Goal: Information Seeking & Learning: Learn about a topic

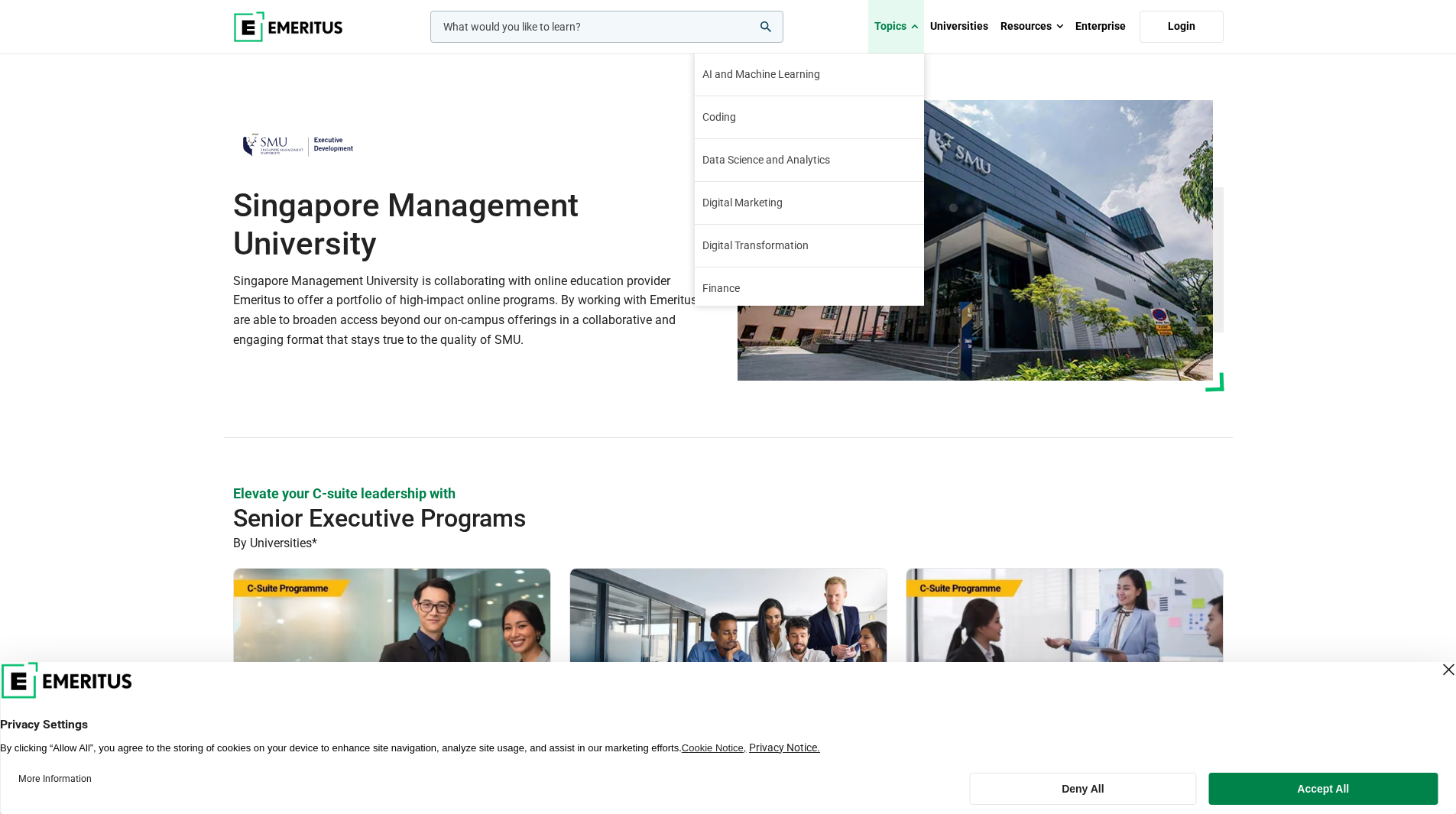
click at [905, 20] on link "Topics" at bounding box center [896, 27] width 56 height 54
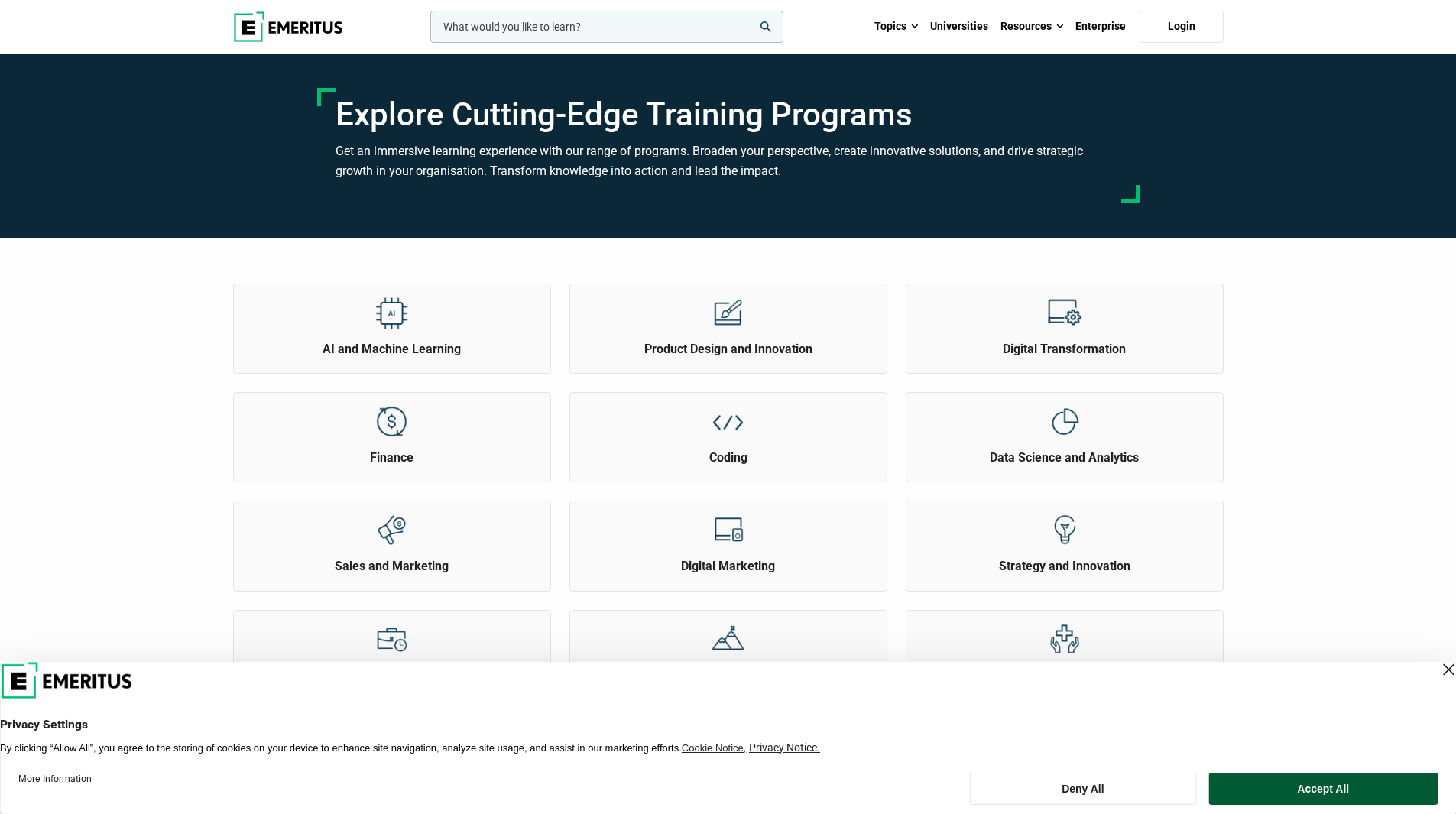
click at [1355, 795] on button "Accept All" at bounding box center [1322, 789] width 228 height 32
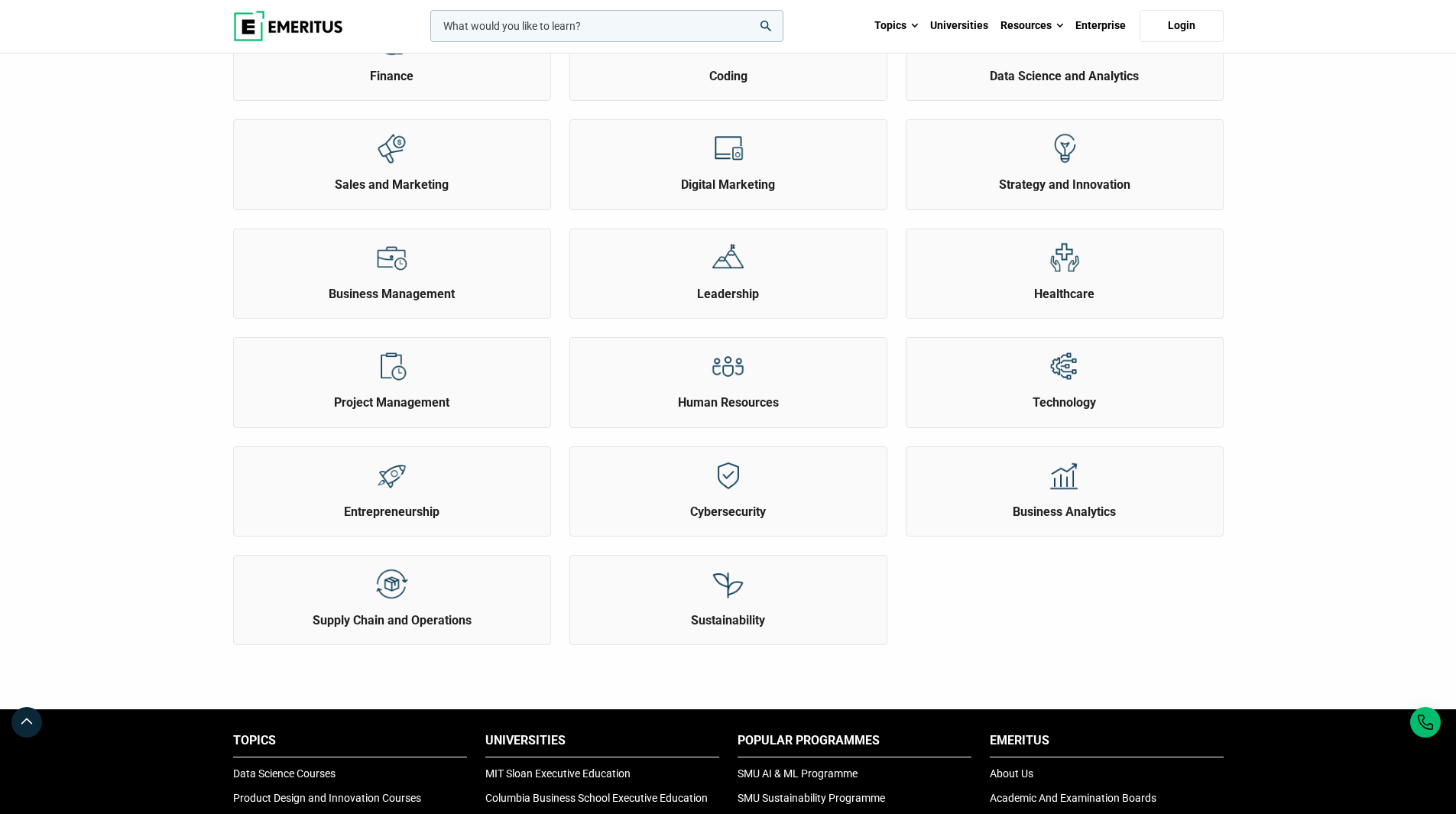
scroll to position [382, 0]
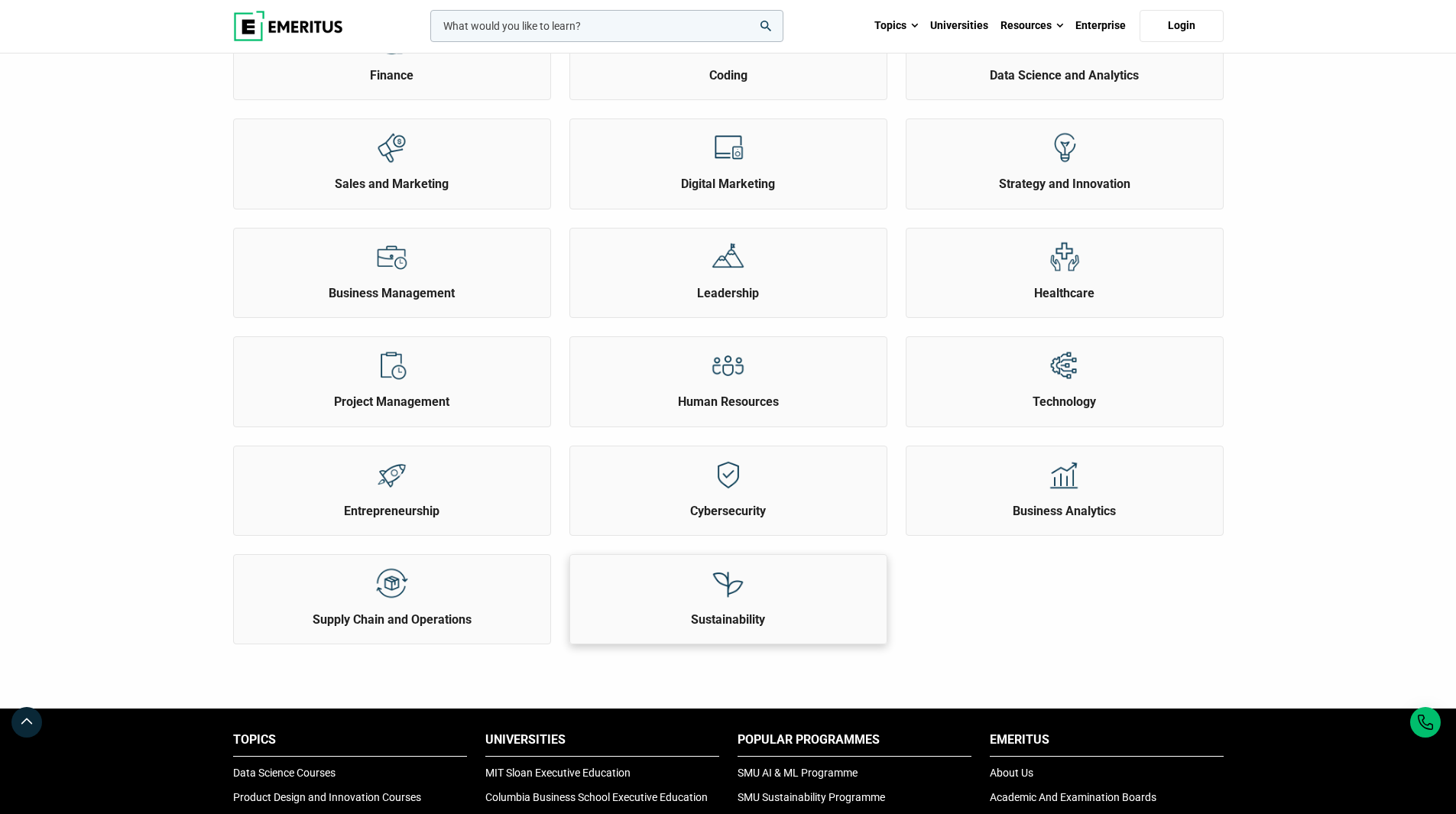
click at [801, 605] on div "Sustainability" at bounding box center [728, 592] width 316 height 73
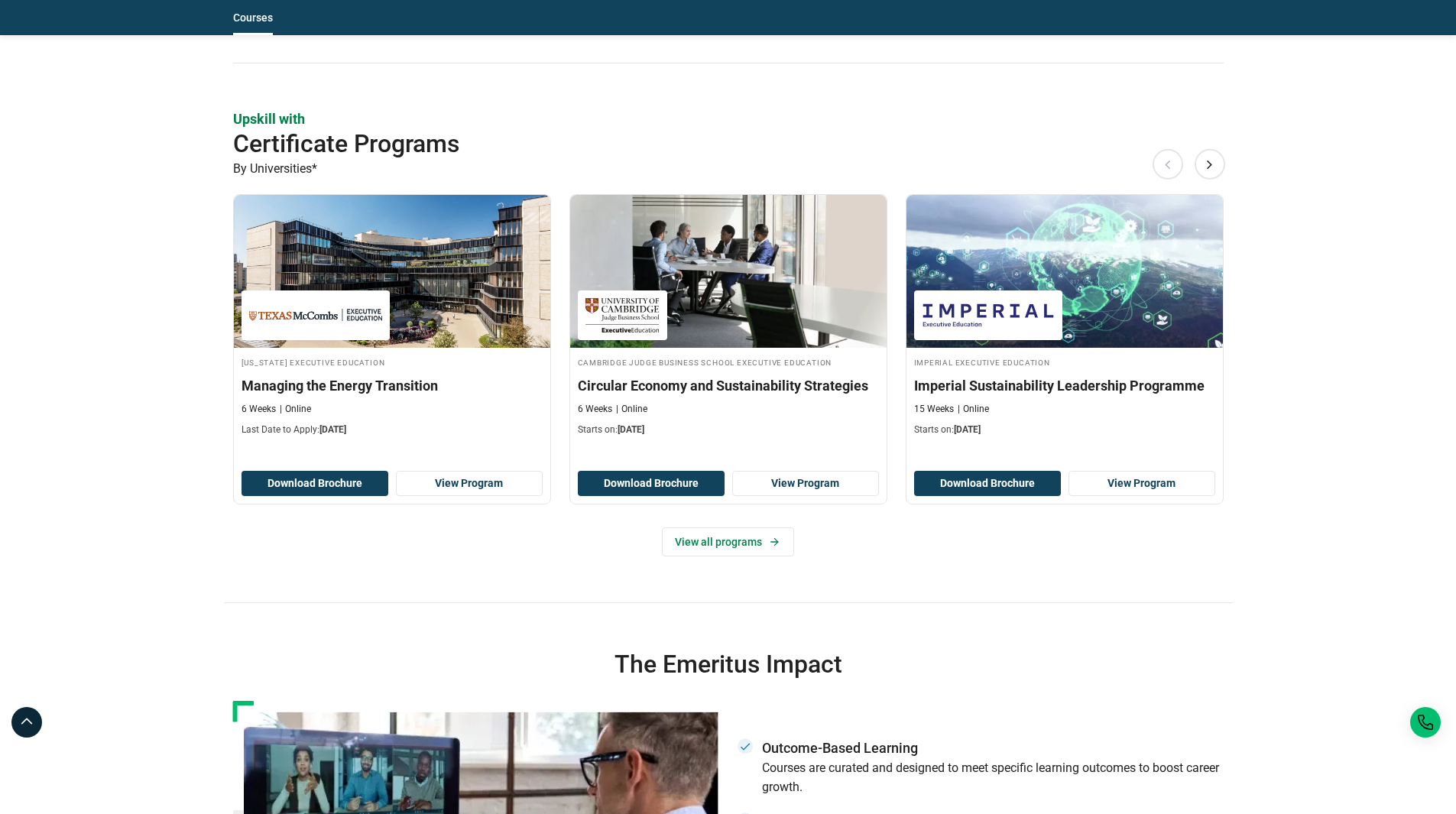
scroll to position [673, 0]
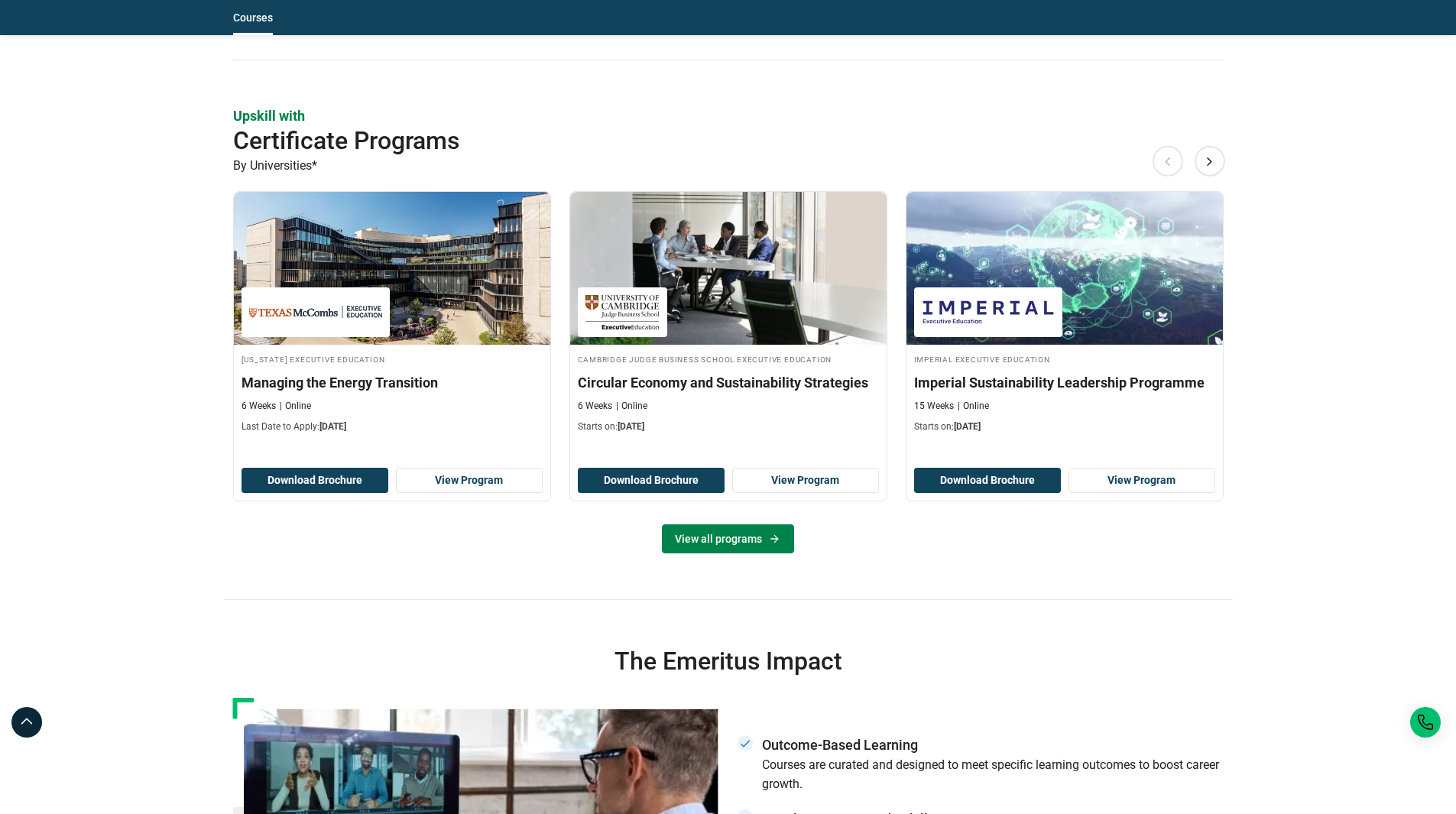
click at [719, 553] on link "View all programs" at bounding box center [728, 539] width 132 height 29
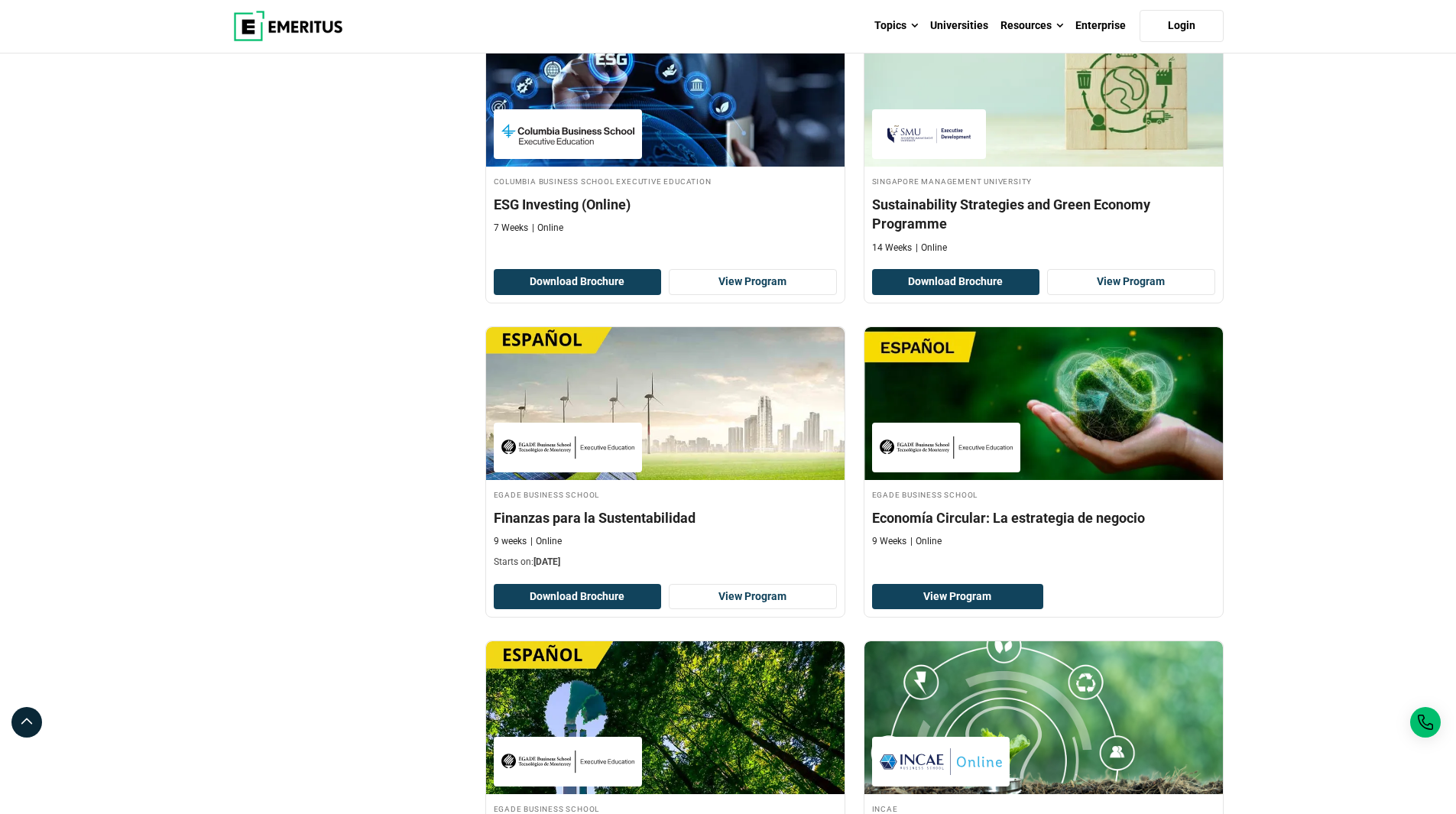
scroll to position [1017, 0]
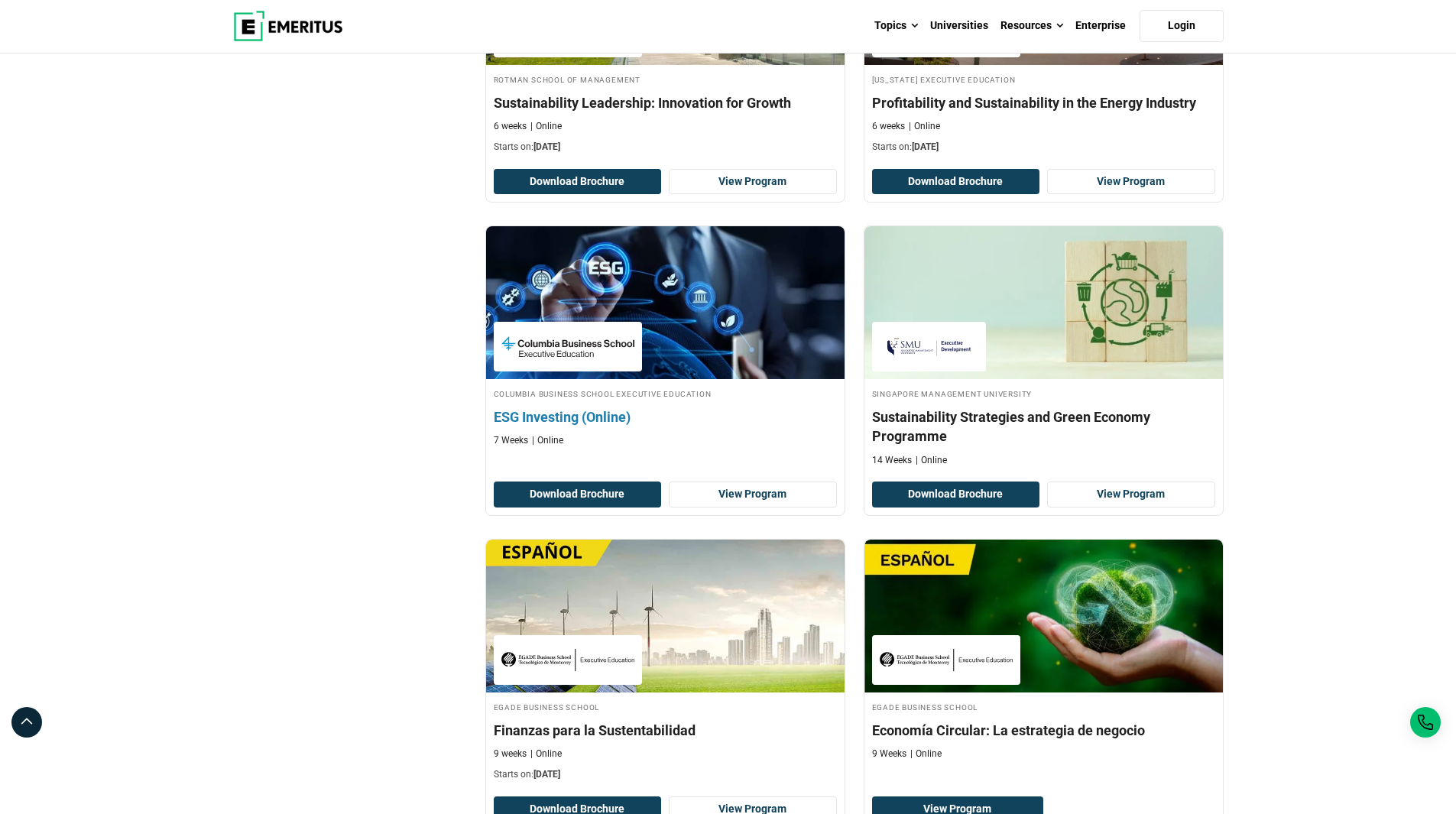
click at [574, 416] on h4 "ESG Investing (Online)" at bounding box center [665, 417] width 343 height 19
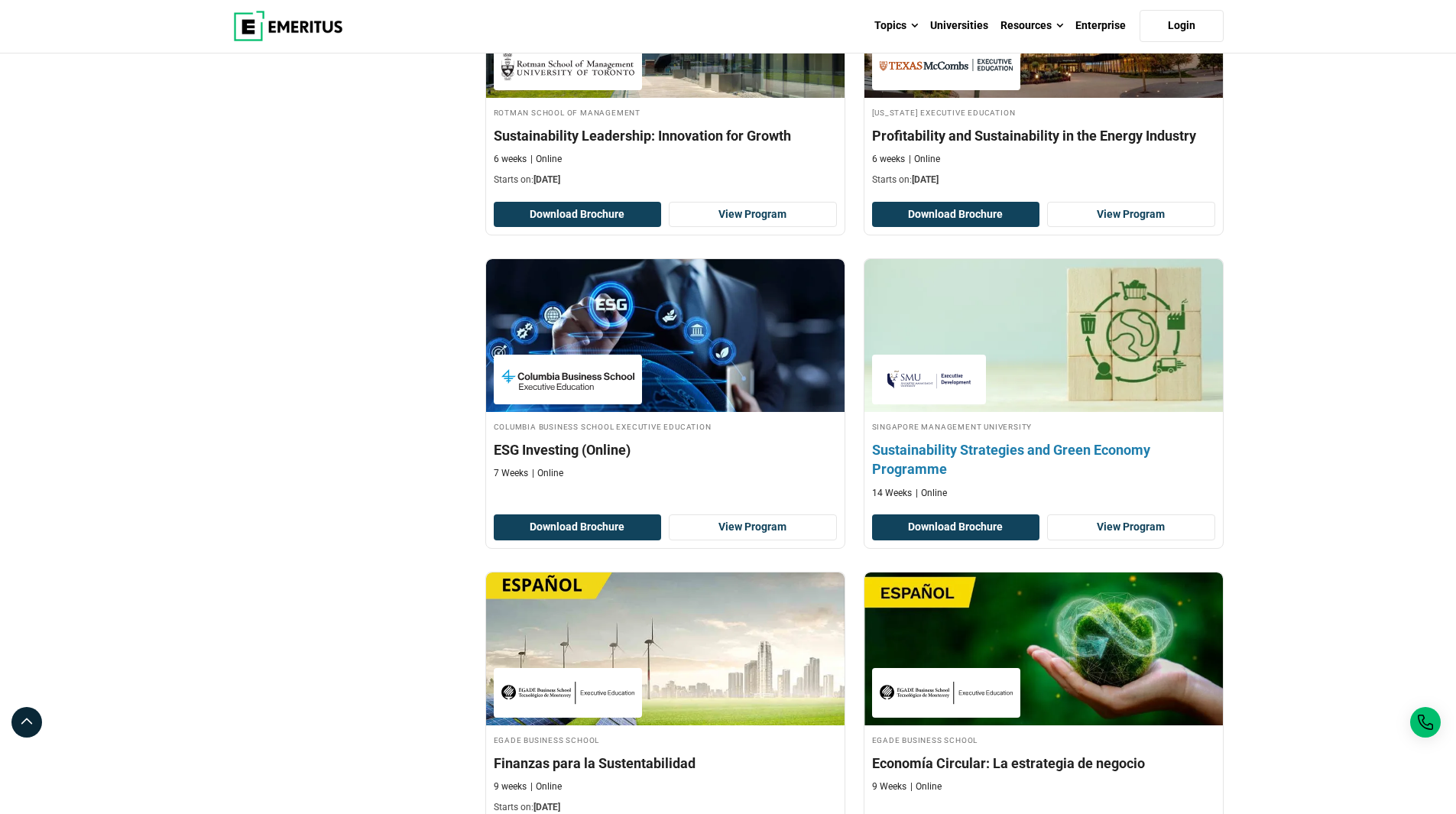
scroll to position [983, 0]
click at [1113, 456] on h4 "Sustainability Strategies and Green Economy Programme" at bounding box center [1043, 460] width 343 height 38
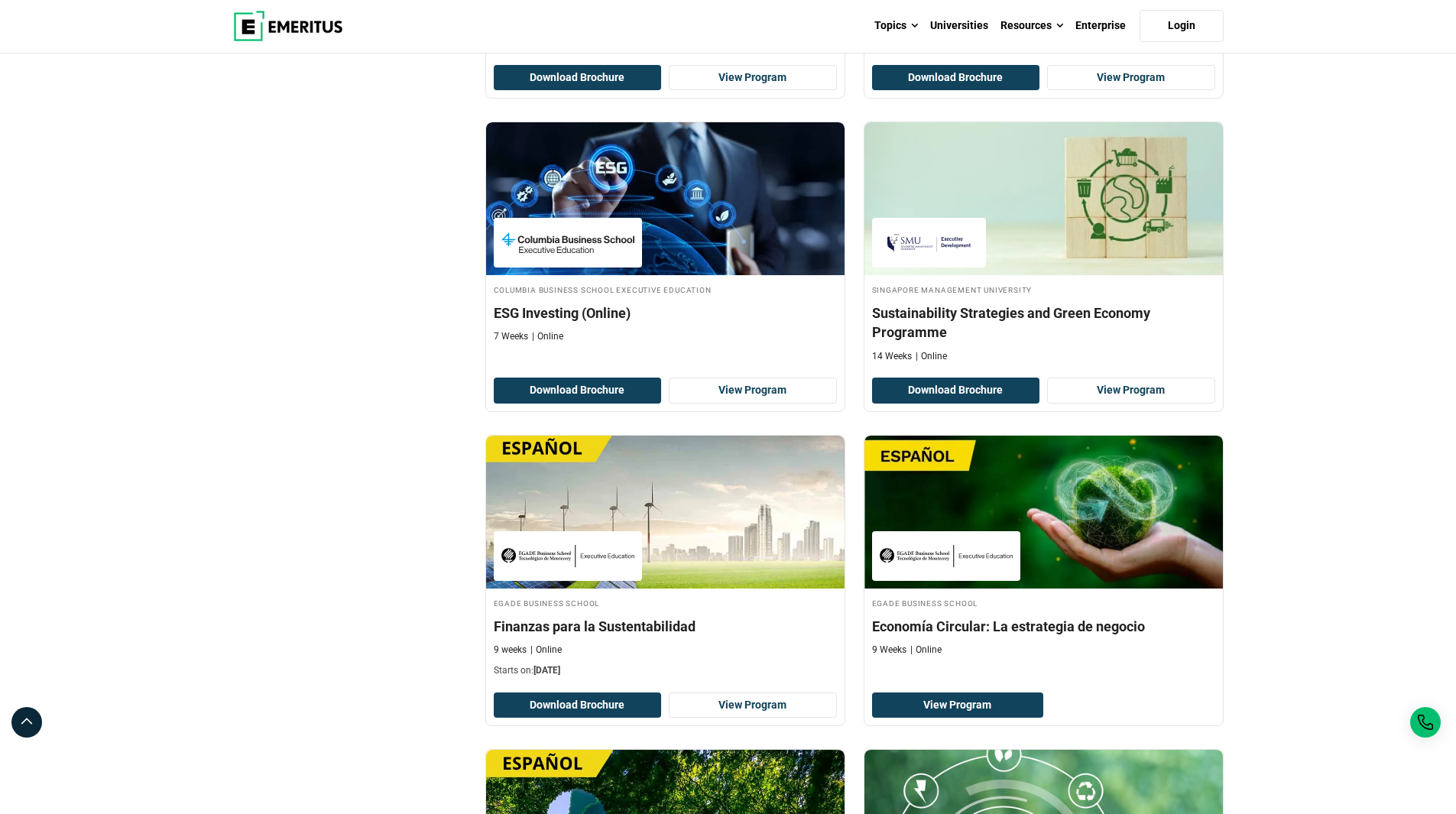
scroll to position [1122, 0]
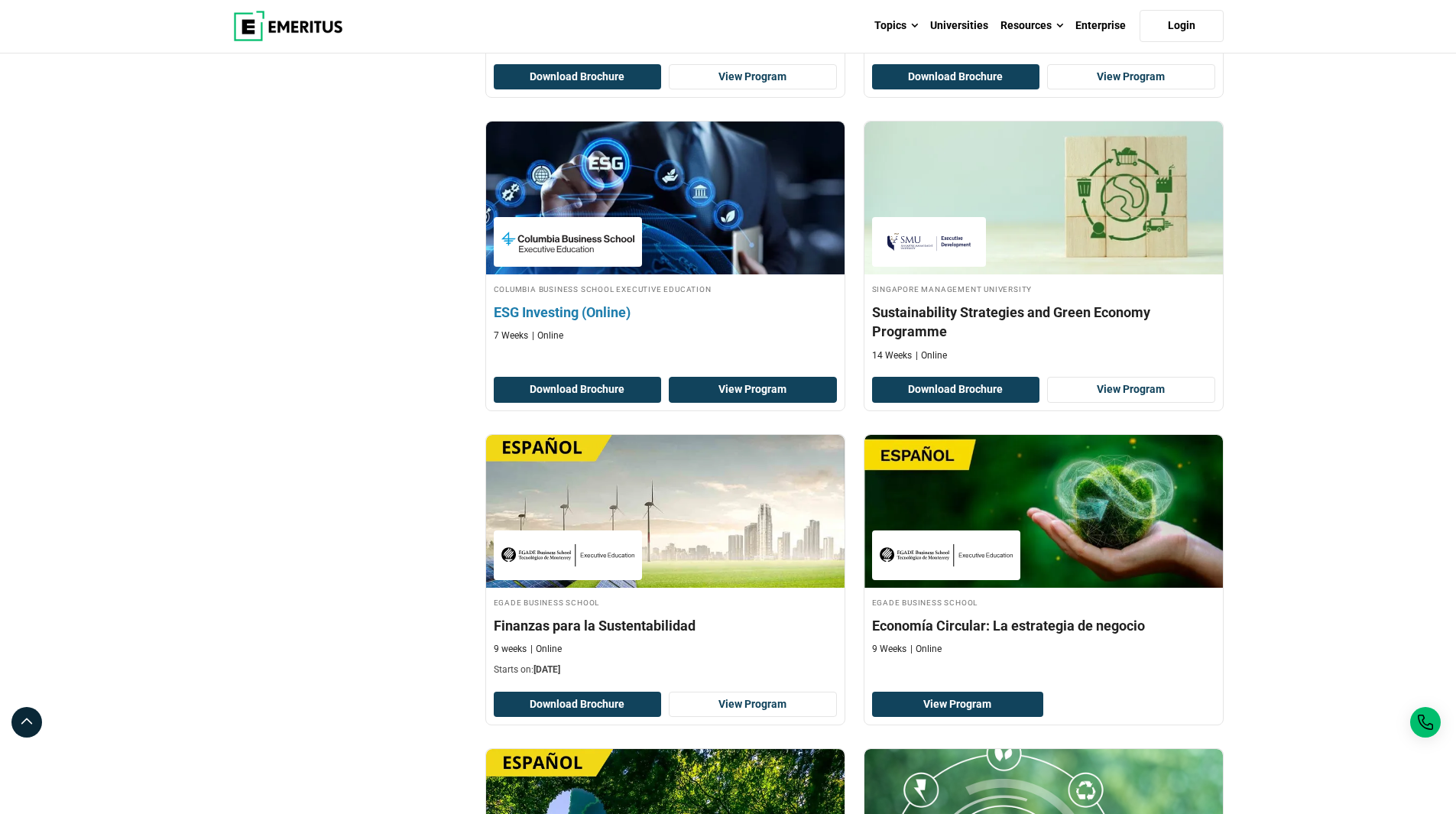
click at [743, 394] on link "View Program" at bounding box center [753, 390] width 168 height 26
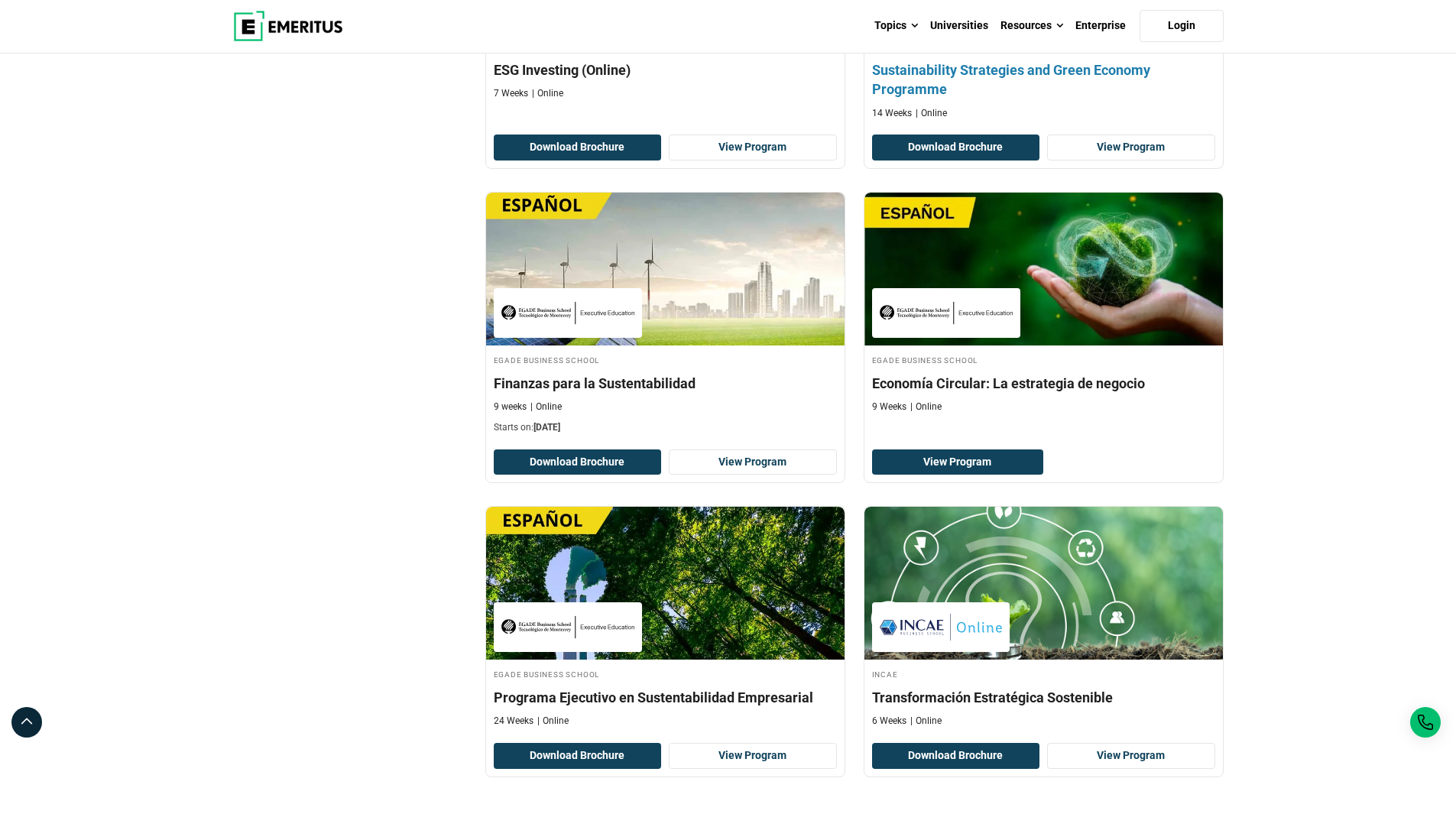
scroll to position [1400, 0]
